Goal: Transaction & Acquisition: Obtain resource

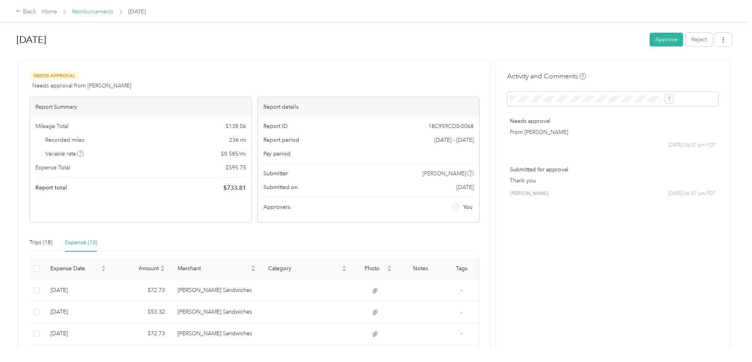
click at [113, 12] on link "Reimbursements" at bounding box center [92, 11] width 41 height 7
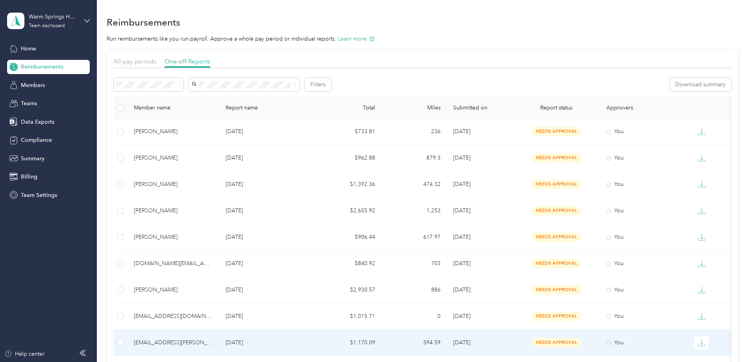
click at [284, 341] on p "[DATE]" at bounding box center [268, 342] width 84 height 9
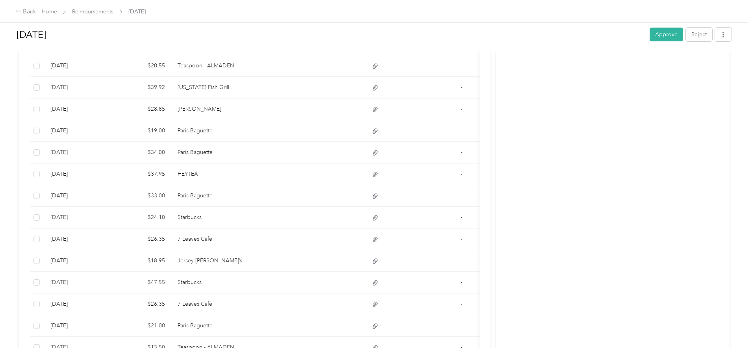
scroll to position [420, 0]
click at [568, 241] on div "Activity and Comments Needs approval From [PERSON_NAME] [DATE] 09:37 am PDT Sub…" at bounding box center [612, 44] width 233 height 807
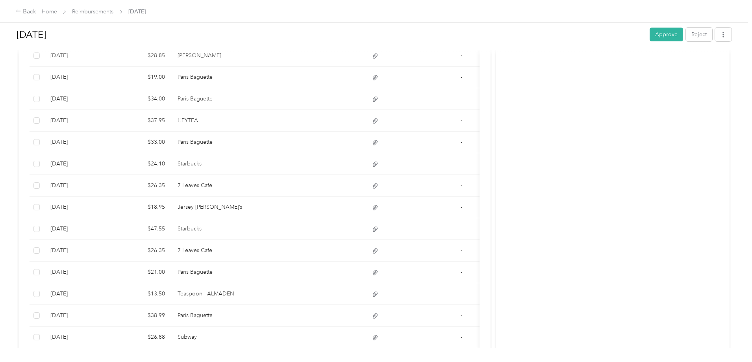
scroll to position [487, 0]
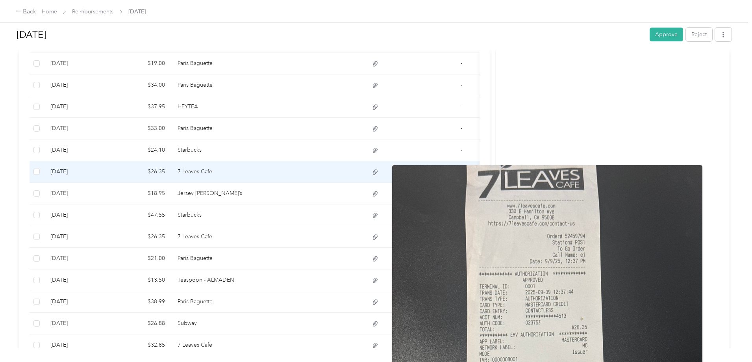
click at [379, 175] on icon at bounding box center [375, 171] width 7 height 7
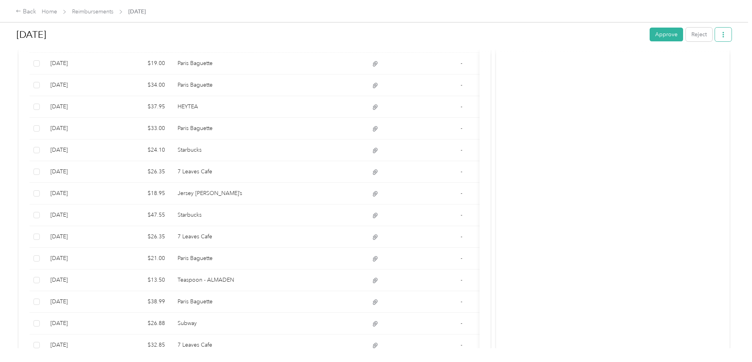
click at [720, 36] on icon "button" at bounding box center [723, 35] width 6 height 6
click at [633, 64] on span "Download" at bounding box center [636, 63] width 26 height 8
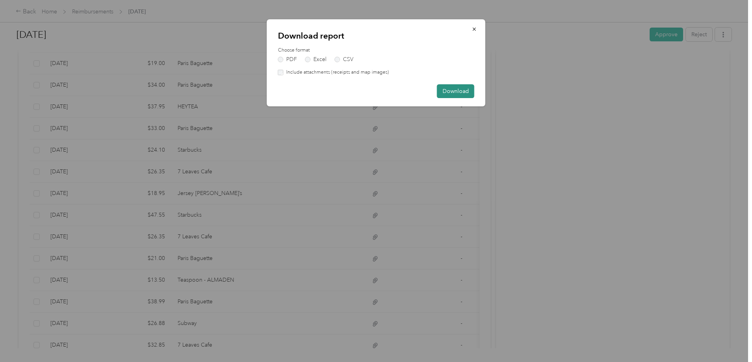
click at [446, 89] on button "Download" at bounding box center [455, 91] width 37 height 14
